Goal: Task Accomplishment & Management: Complete application form

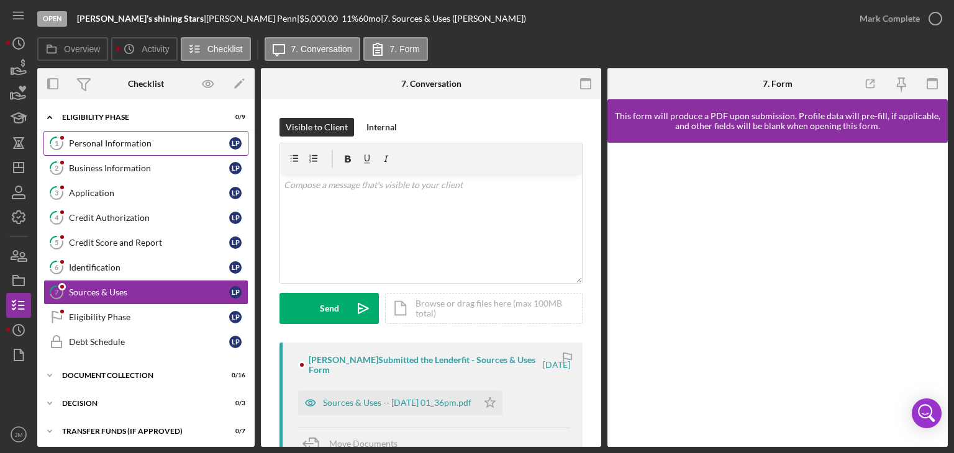
click at [153, 139] on div "Personal Information" at bounding box center [149, 144] width 160 height 10
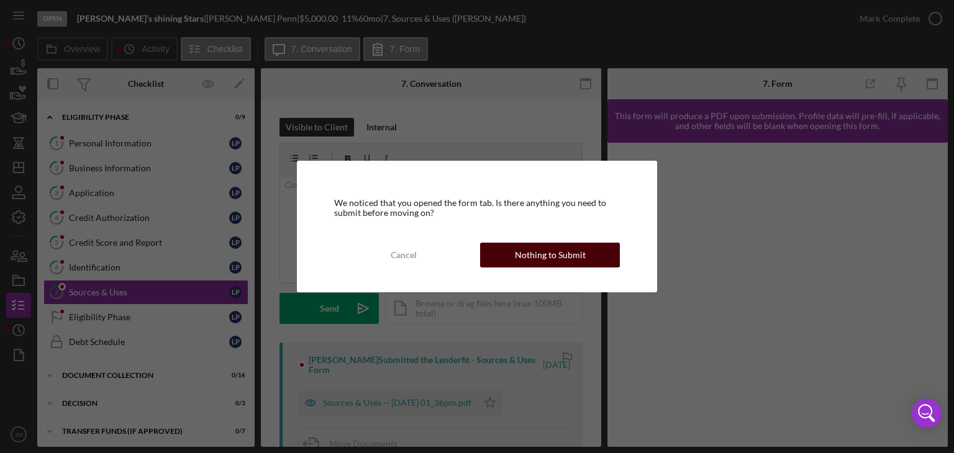
click at [523, 256] on div "Nothing to Submit" at bounding box center [550, 255] width 71 height 25
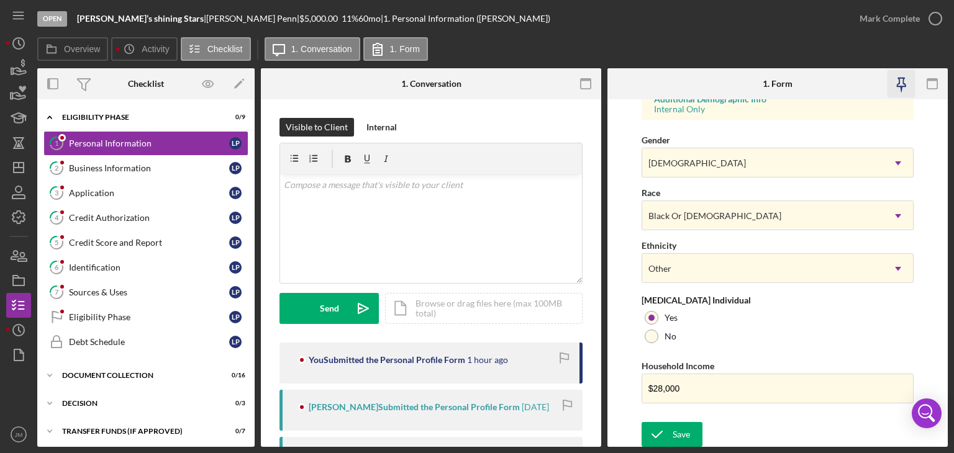
click at [902, 90] on icon "button" at bounding box center [902, 84] width 28 height 28
drag, startPoint x: 603, startPoint y: 222, endPoint x: 603, endPoint y: 257, distance: 34.8
click at [603, 257] on div "Overview Internal Workflow Stage Open Icon/Dropdown Arrow Archive (can unarchiv…" at bounding box center [492, 257] width 911 height 379
click at [562, 358] on icon "button" at bounding box center [564, 359] width 28 height 28
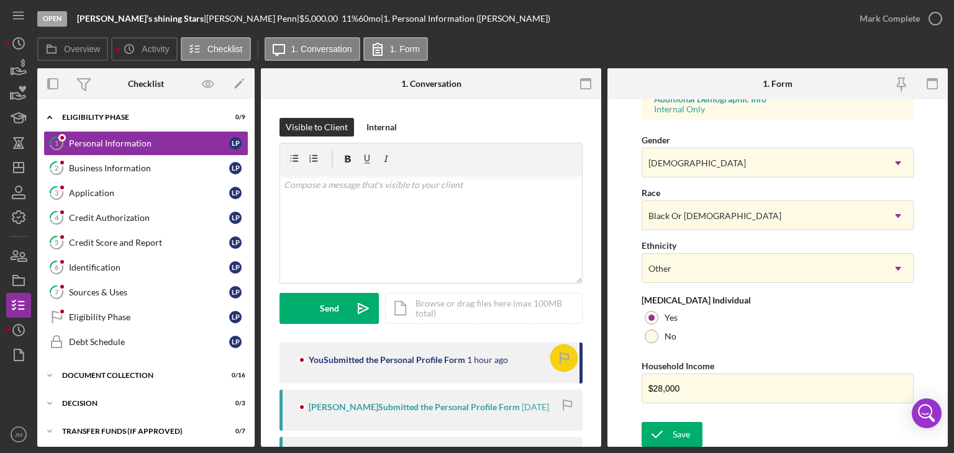
click at [555, 353] on icon "button" at bounding box center [564, 359] width 28 height 28
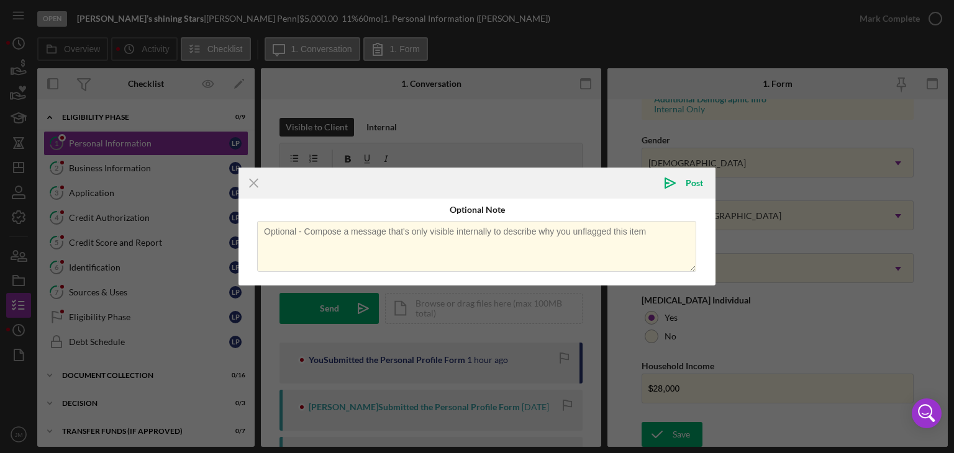
click at [563, 357] on div "Icon/Menu Close Icon/icon-invite-send Post Optional Note Cancel Icon/icon-invit…" at bounding box center [477, 226] width 954 height 453
click at [252, 185] on line at bounding box center [254, 183] width 8 height 8
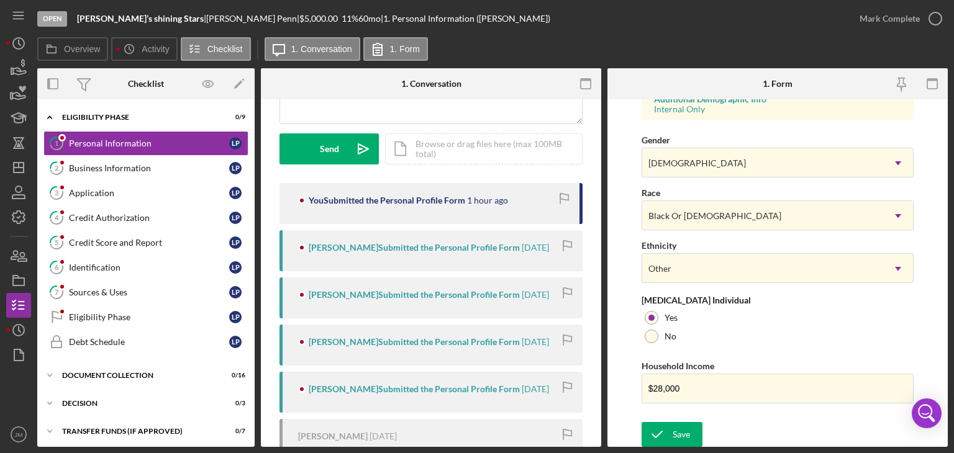
scroll to position [268, 0]
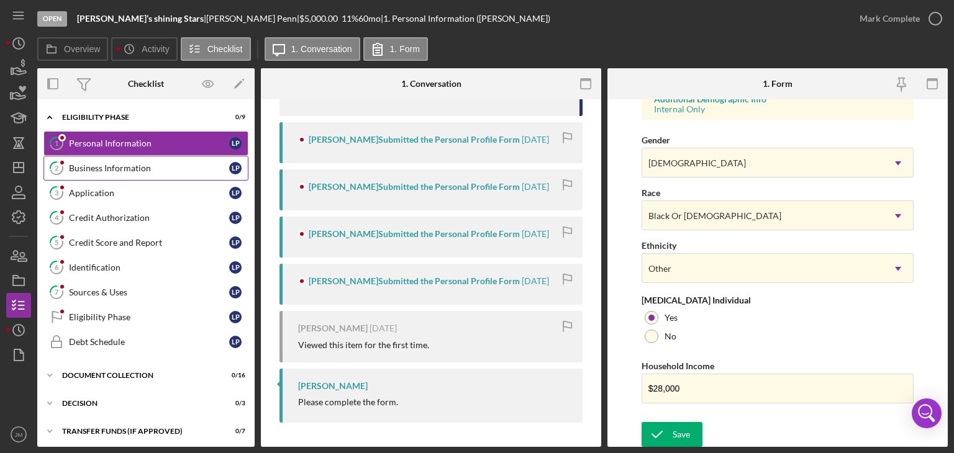
click at [114, 180] on link "2 Business Information L P" at bounding box center [145, 168] width 205 height 25
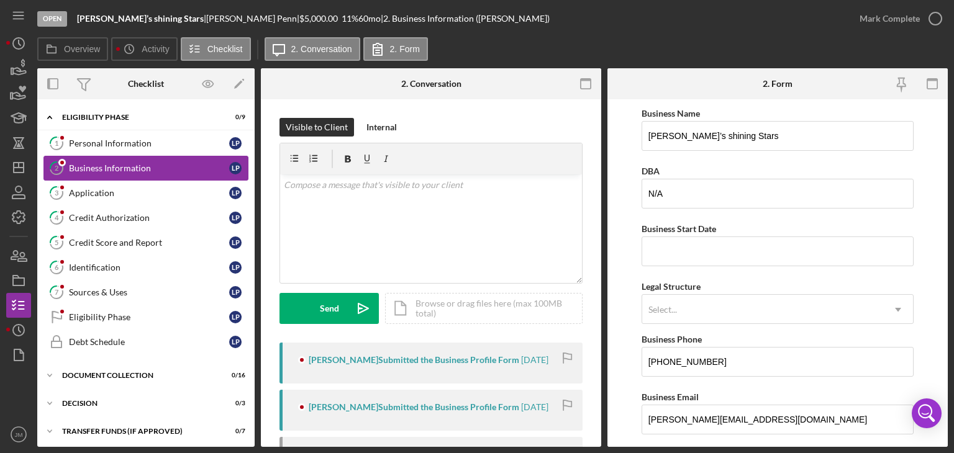
click at [119, 156] on link "2 Business Information L P" at bounding box center [145, 168] width 205 height 25
click at [134, 134] on link "1 Personal Information L P" at bounding box center [145, 143] width 205 height 25
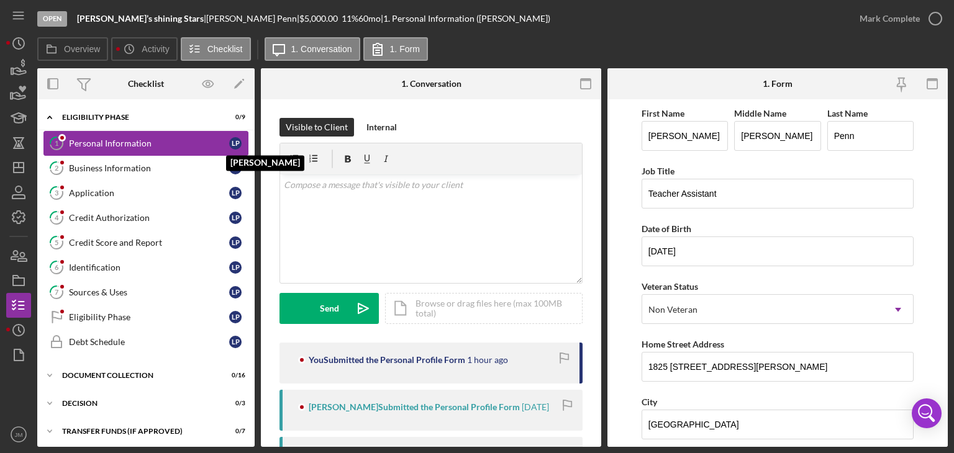
click at [229, 147] on div "L P" at bounding box center [235, 143] width 12 height 12
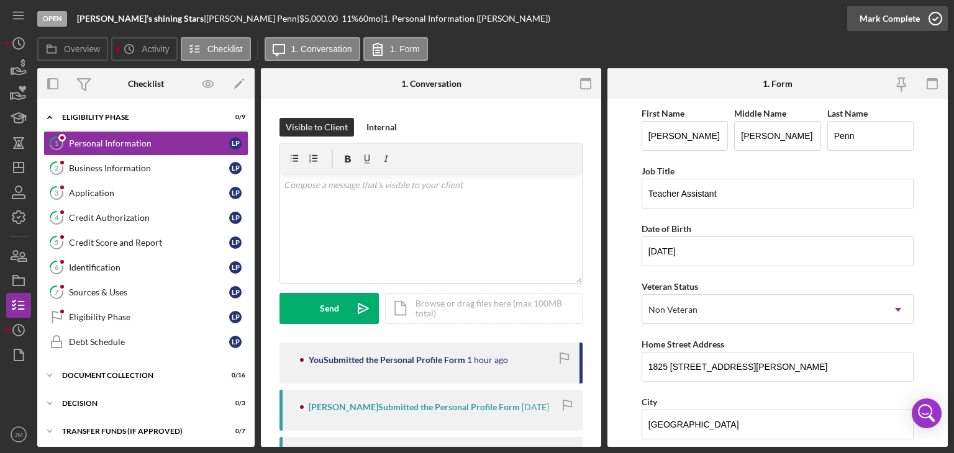
click at [875, 21] on div "Mark Complete" at bounding box center [890, 18] width 60 height 25
